Goal: Answer question/provide support: Share knowledge or assist other users

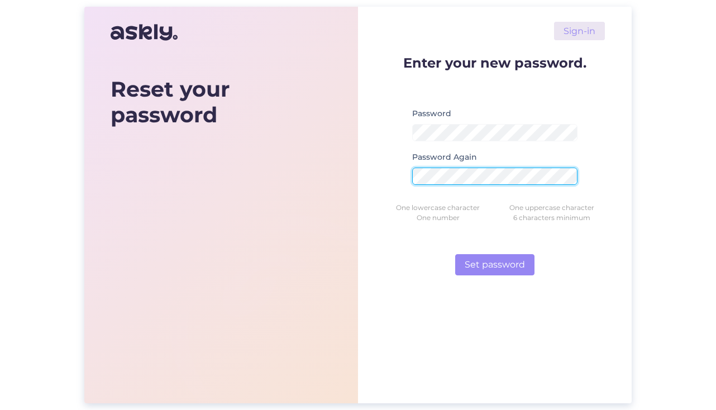
click at [495, 265] on button "Set password" at bounding box center [494, 264] width 79 height 21
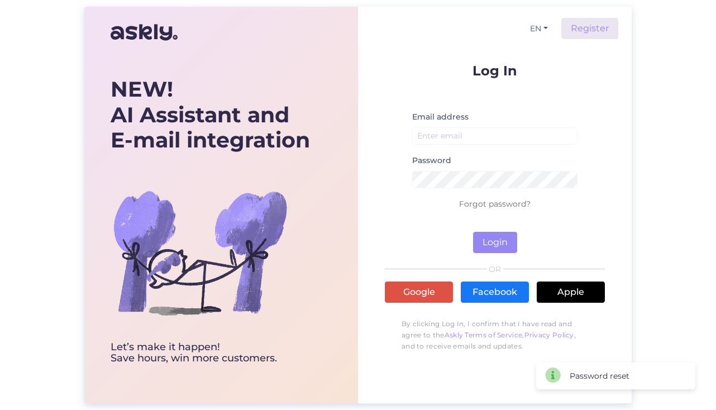
click at [582, 118] on form "Log In Email address Password Forgot password? Login" at bounding box center [495, 158] width 220 height 189
click at [525, 133] on input "email" at bounding box center [494, 135] width 165 height 17
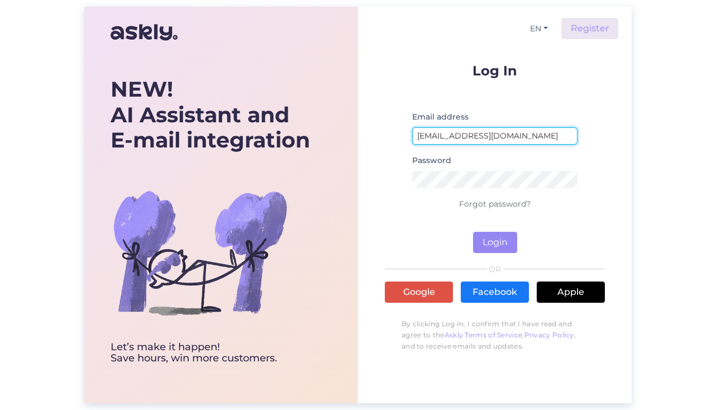
type input "[EMAIL_ADDRESS][DOMAIN_NAME]"
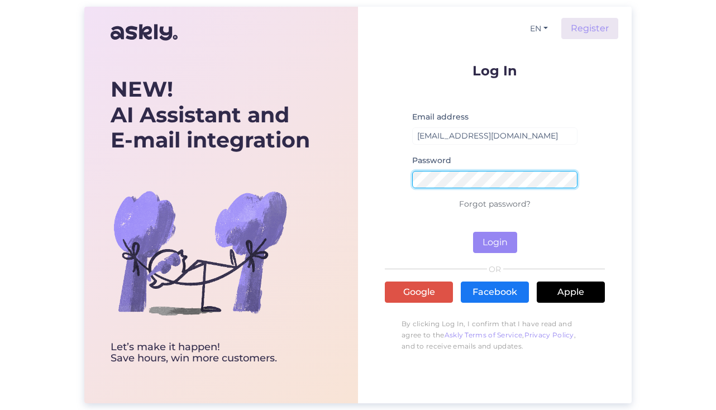
click at [494, 242] on button "Login" at bounding box center [495, 242] width 44 height 21
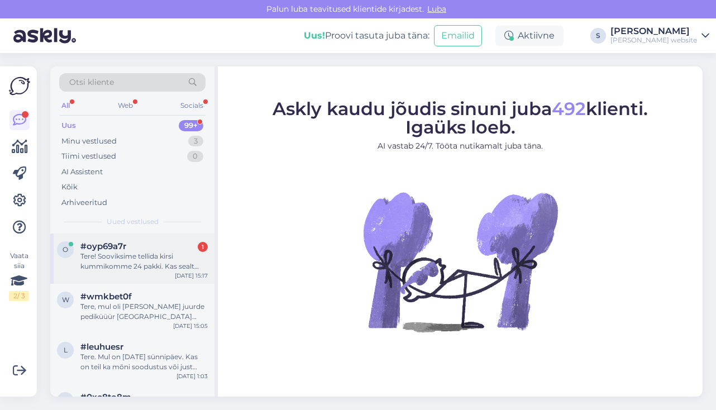
click at [152, 258] on div "Tere! Sooviksime tellida kirsi kummikomme 24 pakki. Kas sealt oleks võimalik te…" at bounding box center [143, 261] width 127 height 20
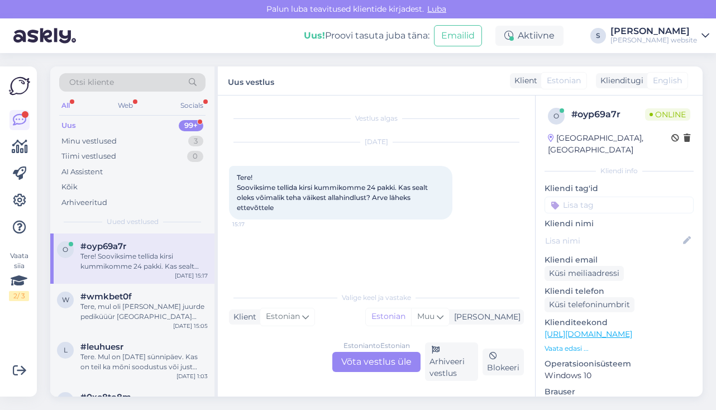
click at [377, 361] on div "Estonian to Estonian Võta vestlus üle" at bounding box center [376, 362] width 88 height 20
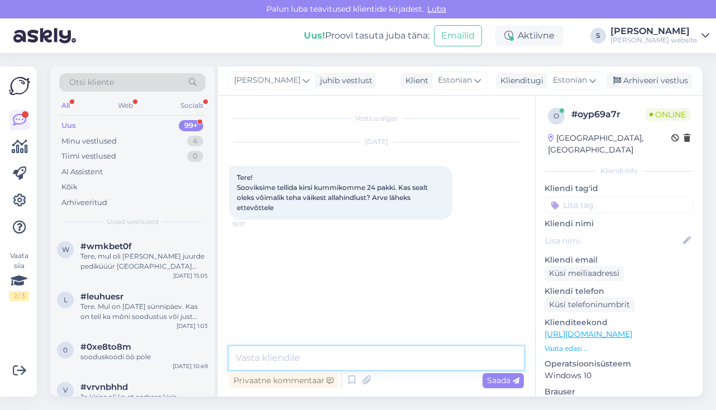
click at [375, 361] on textarea at bounding box center [376, 357] width 295 height 23
type textarea "Tere!"
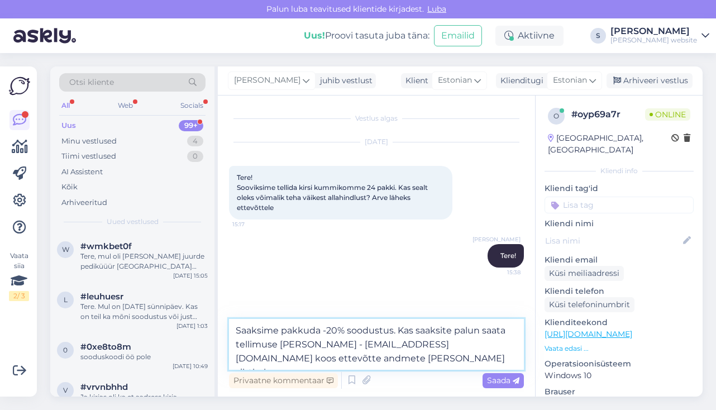
type textarea "Saaksime pakkuda -20% soodustus. Kas saaksite palun saata tellimuse [PERSON_NAM…"
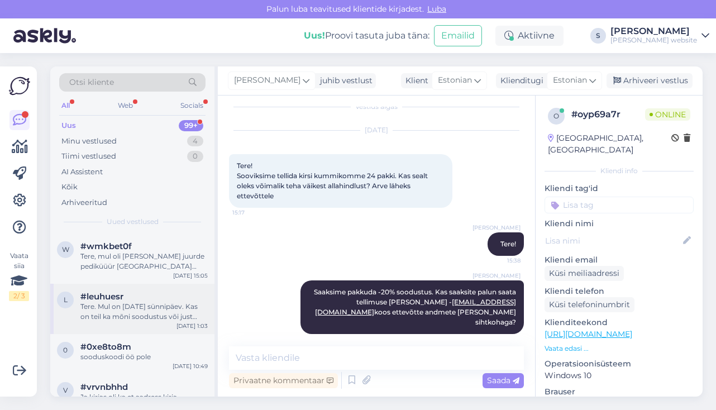
click at [108, 315] on div "Tere. Mul on [DATE] sünnipäev. Kas on teil ka mõni soodustus või just tellitud …" at bounding box center [143, 312] width 127 height 20
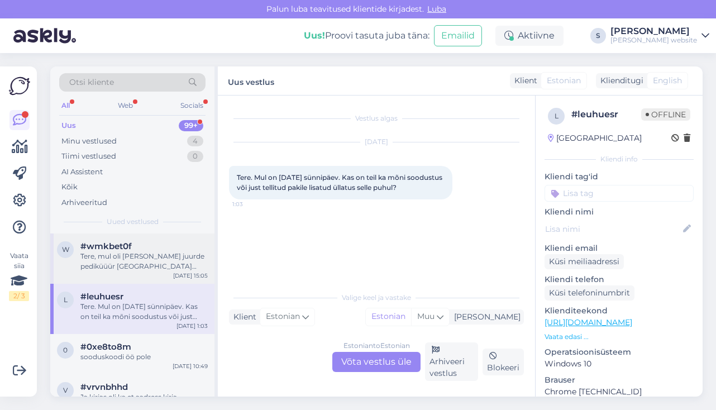
click at [126, 274] on div "w #wmkbet0f Tere, mul oli [PERSON_NAME] juurde pediküüür Tartu mnt 7 aga siit s…" at bounding box center [132, 258] width 164 height 50
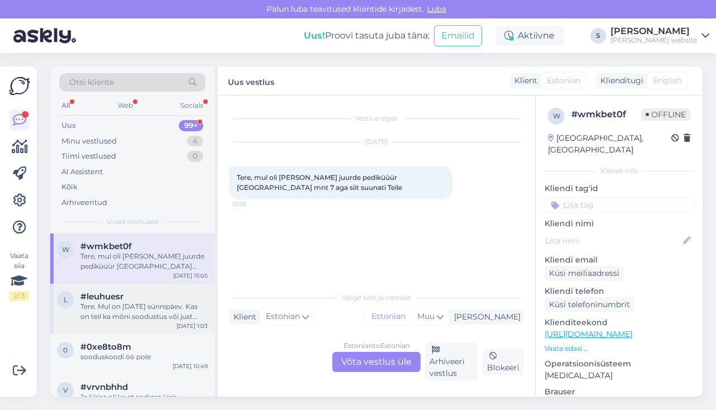
click at [152, 309] on div "Tere. Mul on [DATE] sünnipäev. Kas on teil ka mõni soodustus või just tellitud …" at bounding box center [143, 312] width 127 height 20
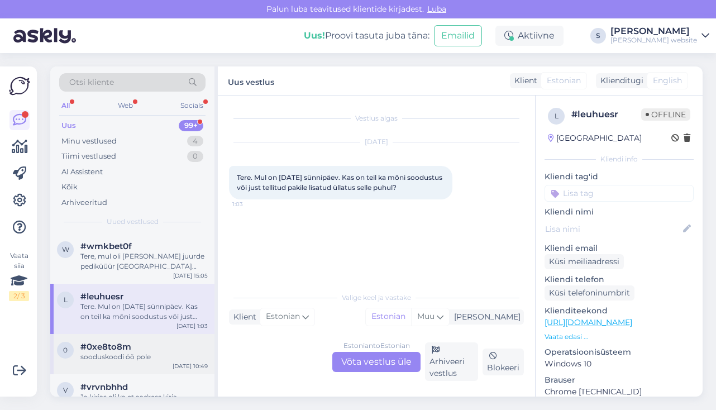
click at [143, 342] on div "#0xe8to8m" at bounding box center [143, 347] width 127 height 10
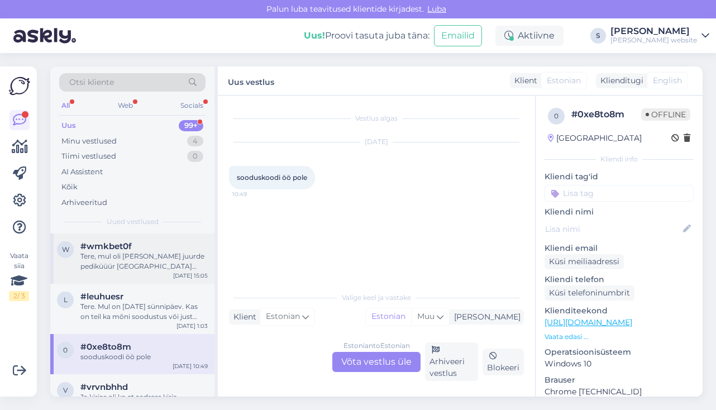
click at [132, 257] on div "Tere, mul oli [PERSON_NAME] juurde pediküüür [GEOGRAPHIC_DATA] mnt 7 aga siit s…" at bounding box center [143, 261] width 127 height 20
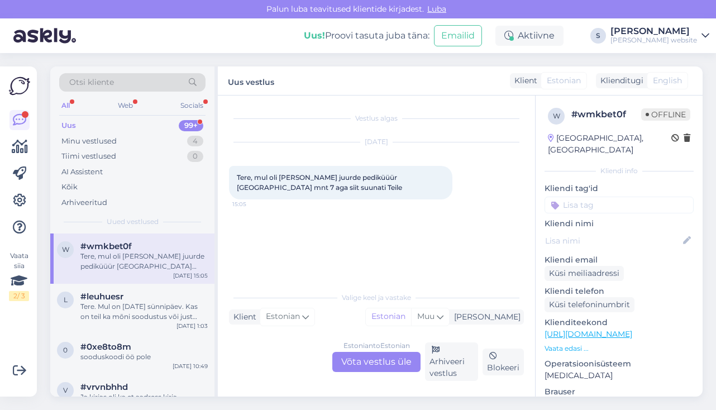
click at [17, 83] on img at bounding box center [19, 85] width 21 height 21
click at [18, 85] on img at bounding box center [19, 85] width 21 height 21
